Goal: Information Seeking & Learning: Learn about a topic

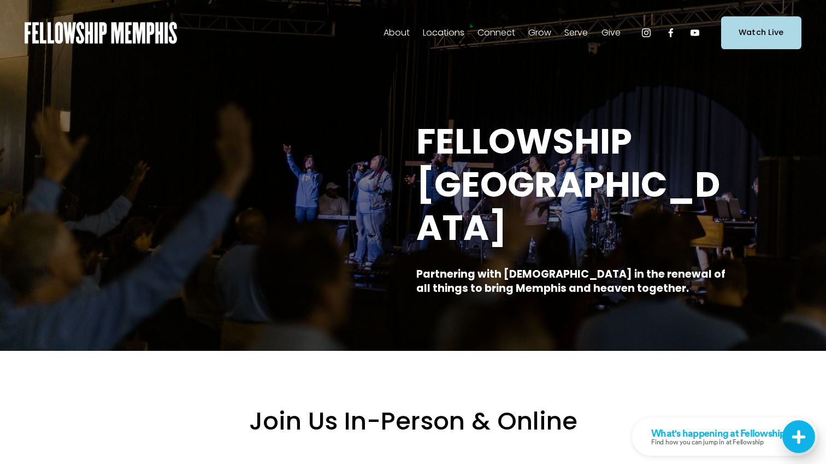
click at [0, 0] on span "Our Values" at bounding box center [0, 0] width 0 height 0
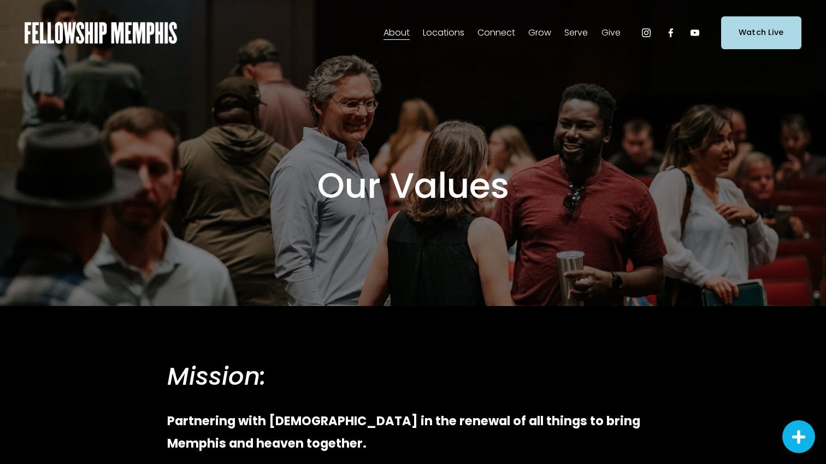
click at [0, 0] on span "Our Beliefs" at bounding box center [0, 0] width 0 height 0
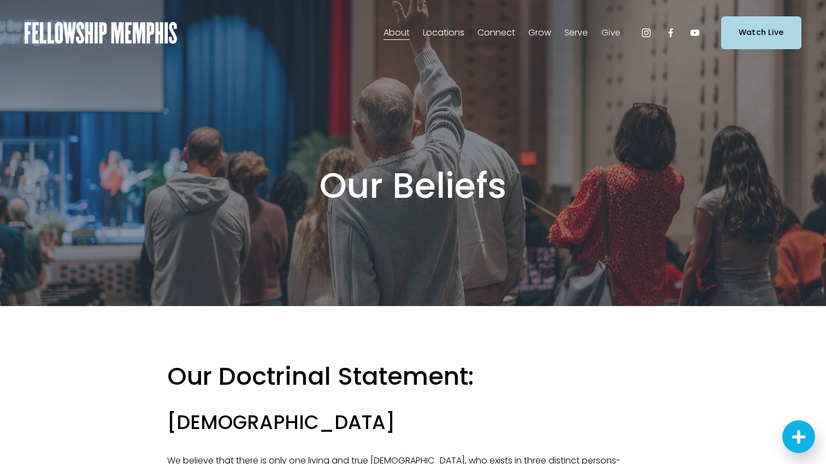
click at [0, 0] on span "Events" at bounding box center [0, 0] width 0 height 0
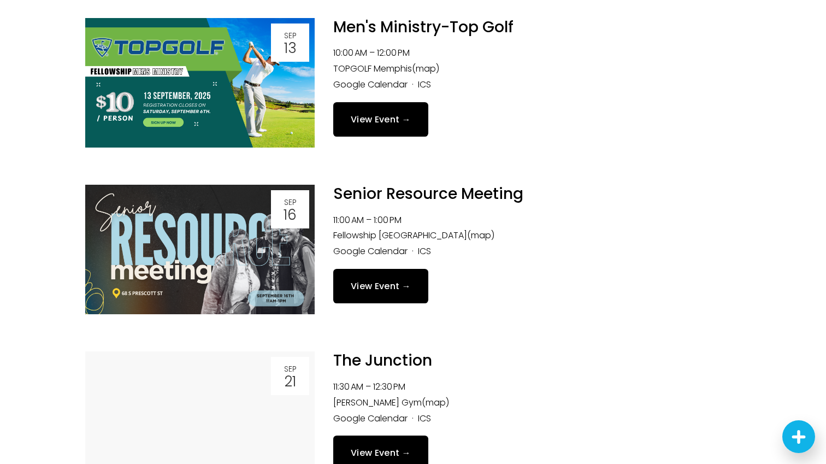
scroll to position [1028, 0]
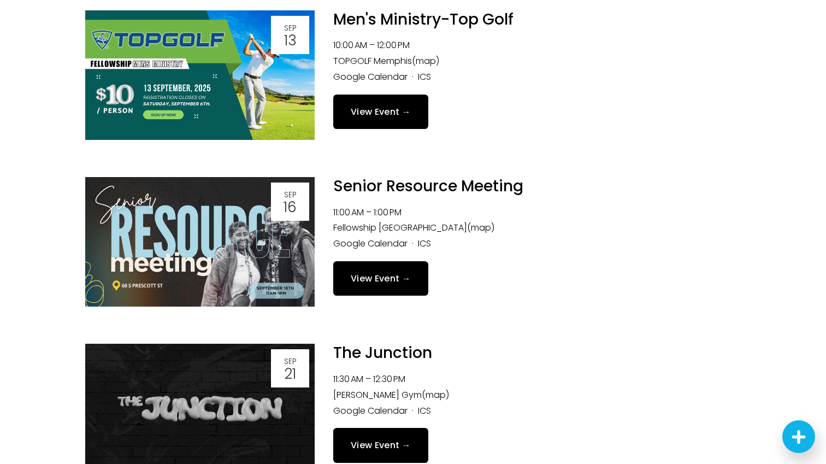
click at [406, 282] on link "View Event →" at bounding box center [380, 278] width 95 height 34
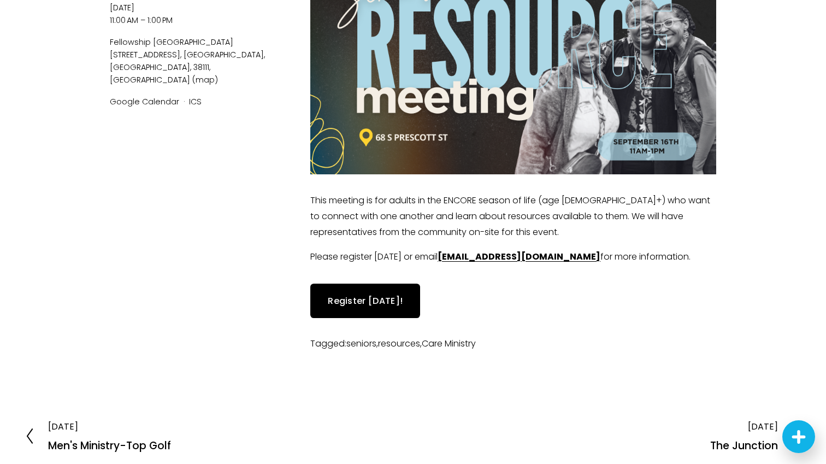
scroll to position [225, 0]
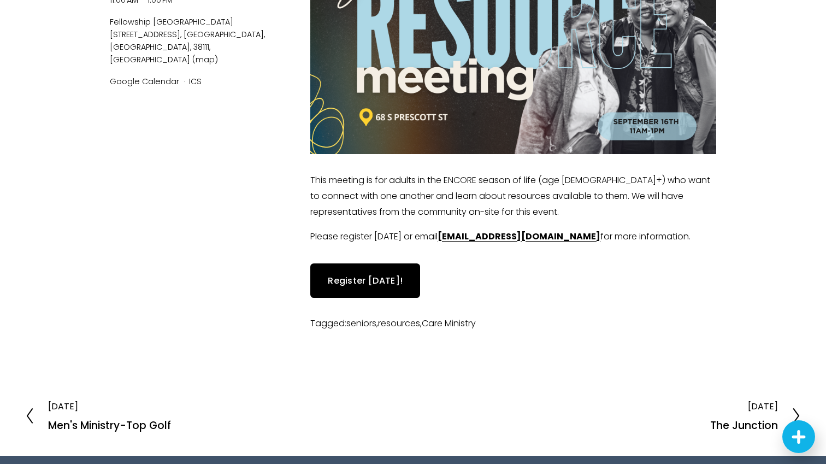
click at [215, 302] on div "Senior Resource Meeting [DATE] 11:00 AM 1:00 PM Fellowship [GEOGRAPHIC_DATA] [S…" at bounding box center [201, 130] width 182 height 409
click at [385, 278] on link "Register Today!" at bounding box center [365, 280] width 110 height 34
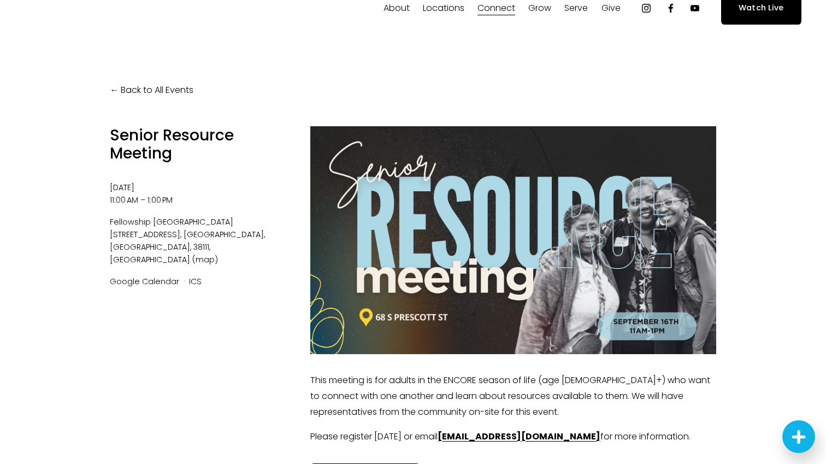
scroll to position [0, 0]
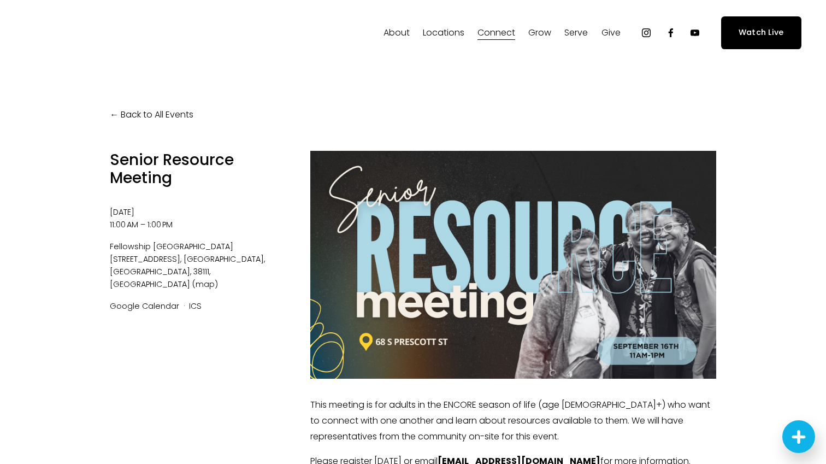
click at [125, 117] on link "Back to All Events" at bounding box center [152, 115] width 84 height 16
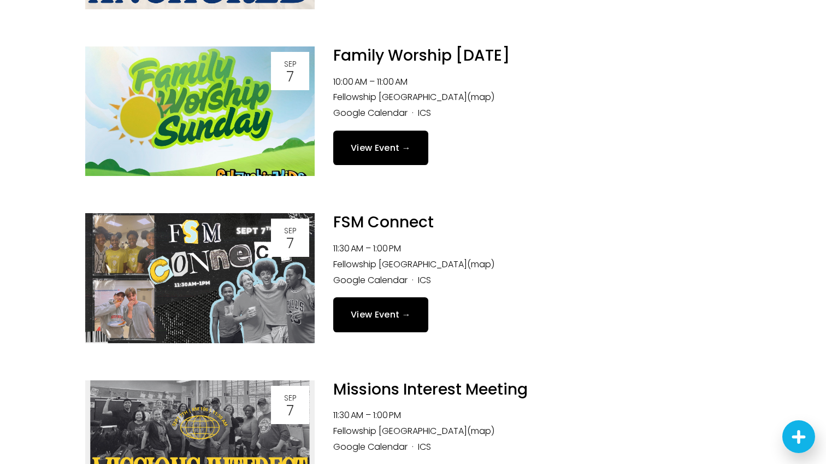
scroll to position [506, 0]
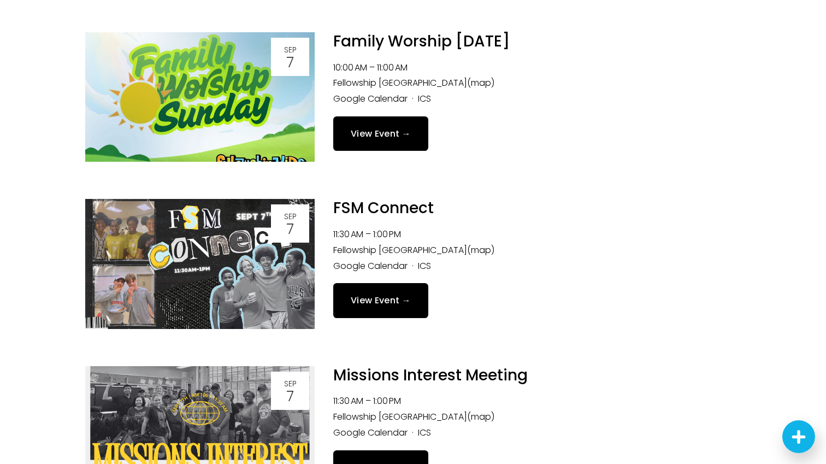
click at [222, 136] on img at bounding box center [199, 96] width 229 height 129
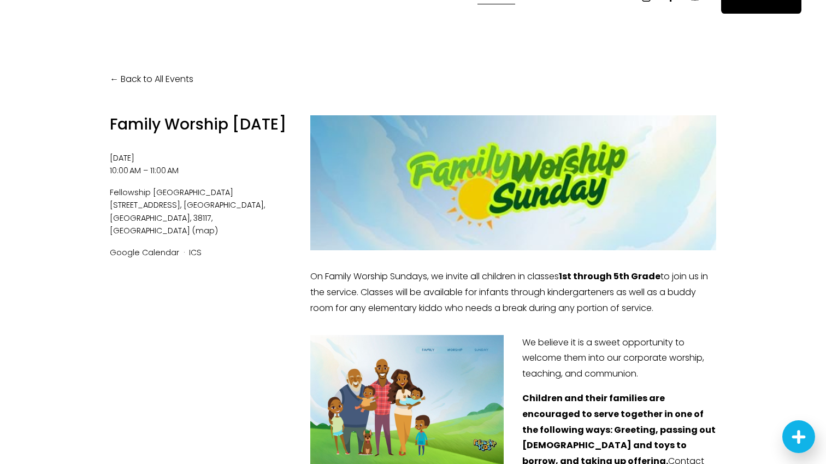
scroll to position [40, 0]
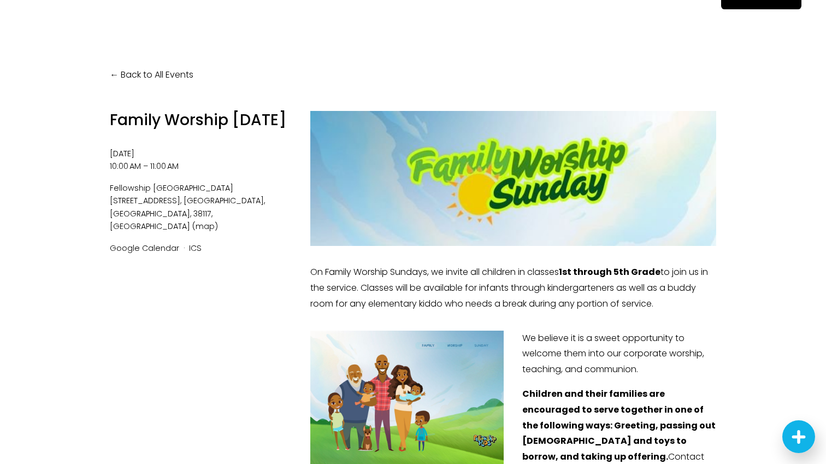
drag, startPoint x: 311, startPoint y: 271, endPoint x: 684, endPoint y: 309, distance: 374.0
click at [684, 309] on p "On Family Worship Sundays, we invite all children in classes 1st through 5th Gr…" at bounding box center [513, 287] width 406 height 47
copy p "On Family Worship Sundays, we invite all children in classes 1st through 5th Gr…"
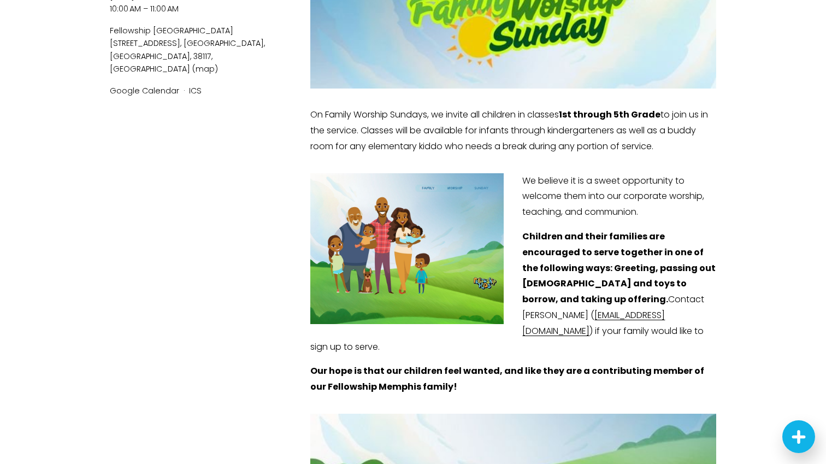
scroll to position [0, 0]
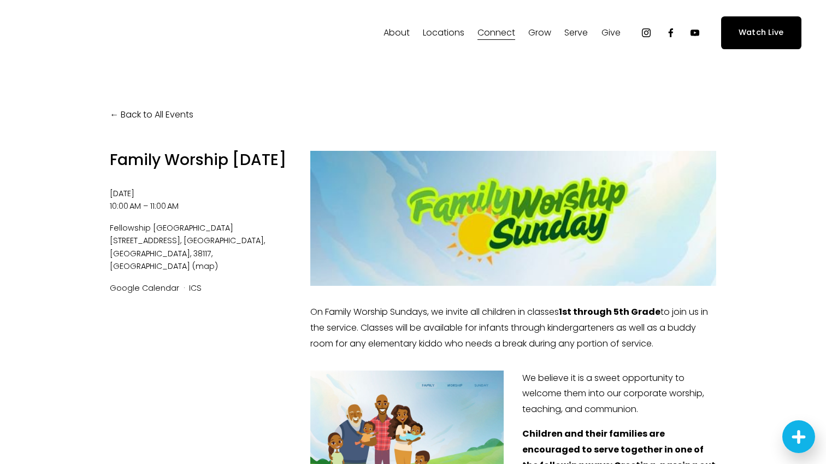
copy p "On Family Worship Sundays, we invite all children in classes 1st through 5th Gr…"
click at [137, 109] on link "Back to All Events" at bounding box center [152, 115] width 84 height 16
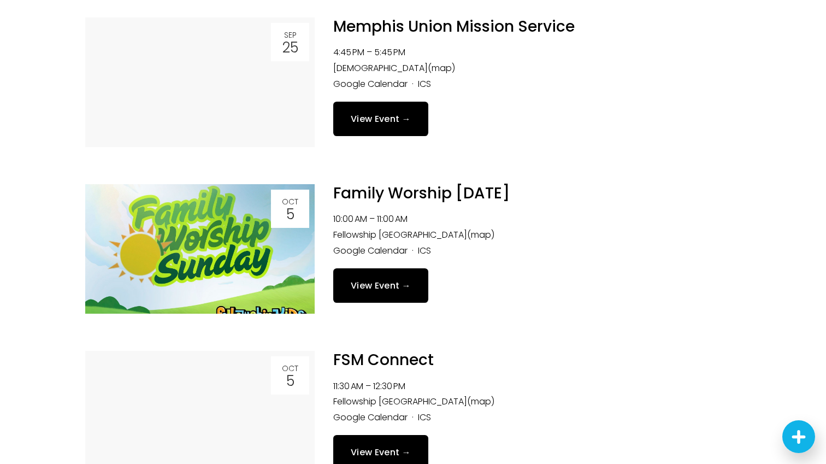
scroll to position [1474, 0]
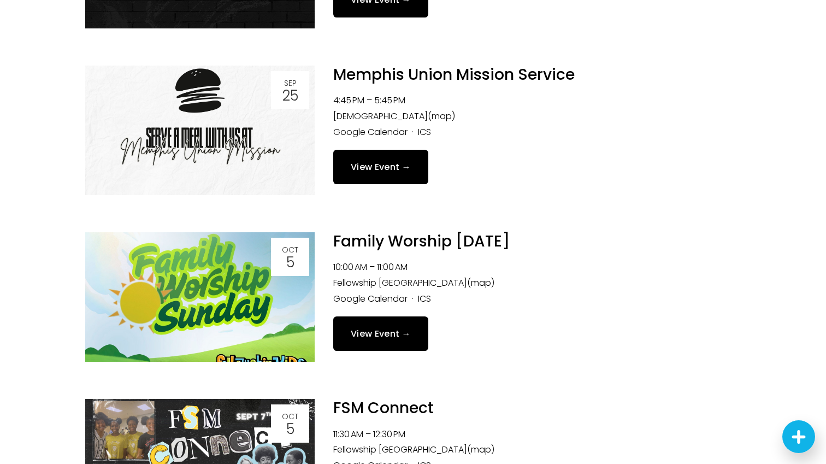
click at [383, 161] on link "View Event →" at bounding box center [380, 167] width 95 height 34
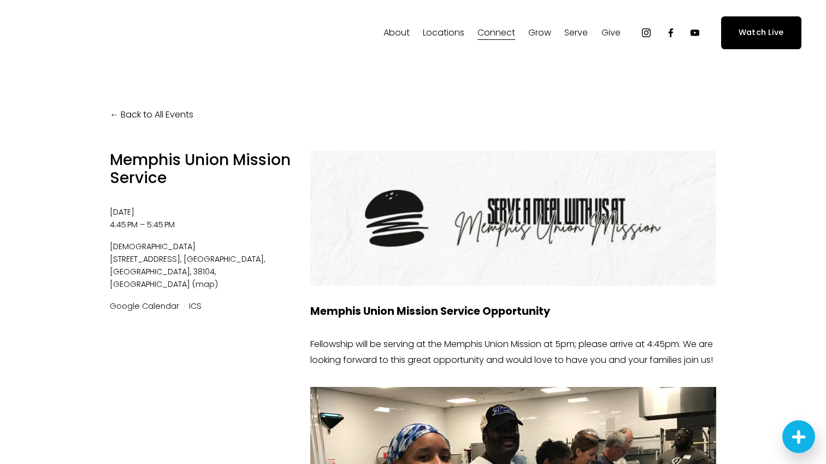
click at [117, 114] on link "Back to All Events" at bounding box center [152, 115] width 84 height 16
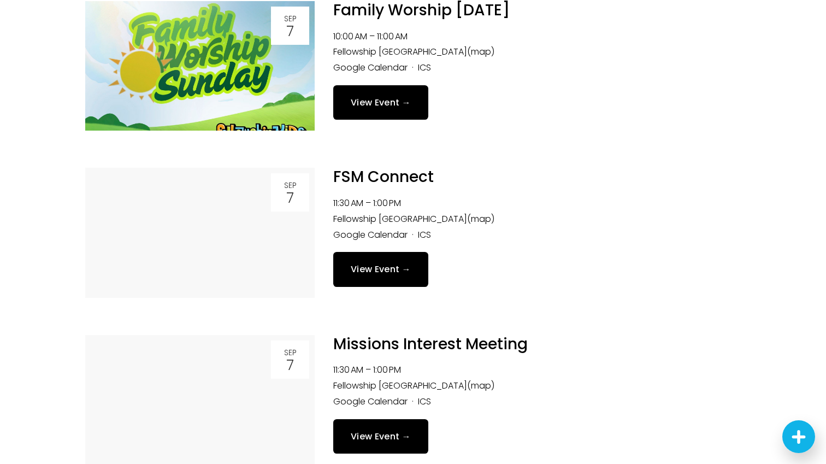
scroll to position [550, 0]
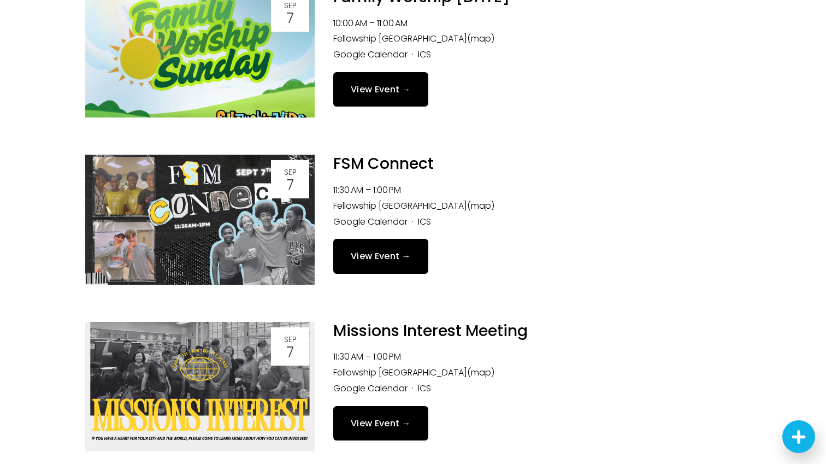
click at [287, 85] on img at bounding box center [199, 52] width 229 height 129
